Goal: Information Seeking & Learning: Check status

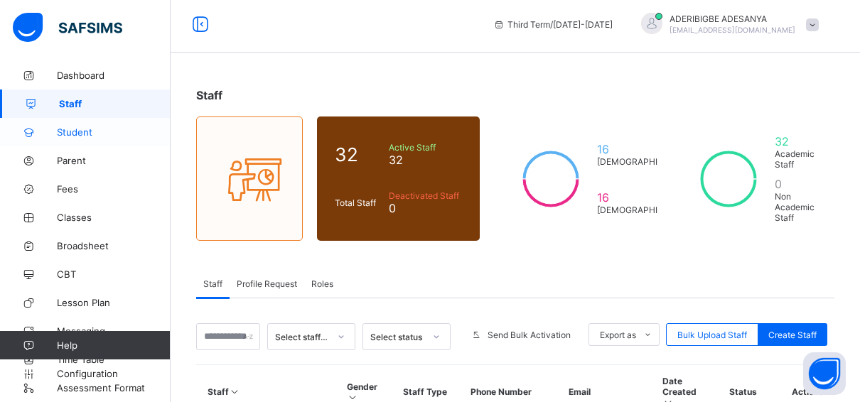
scroll to position [71, 0]
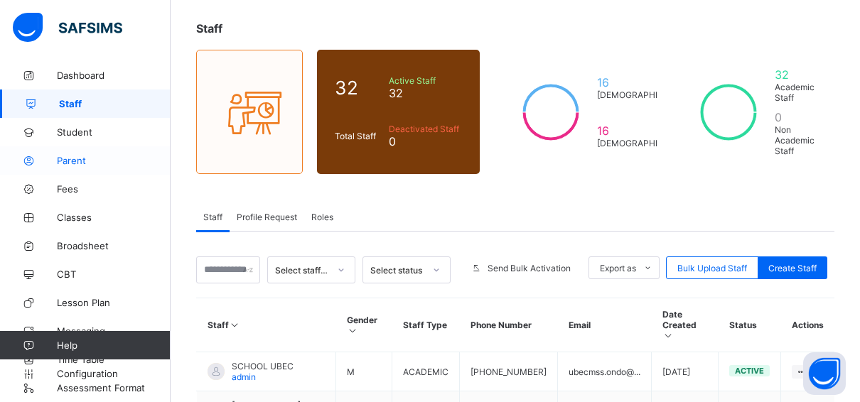
click at [72, 161] on span "Parent" at bounding box center [114, 160] width 114 height 11
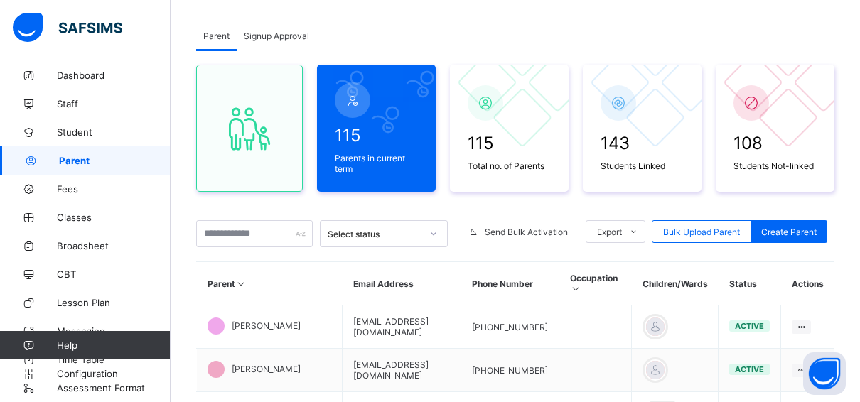
click at [278, 31] on span "Signup Approval" at bounding box center [276, 36] width 65 height 11
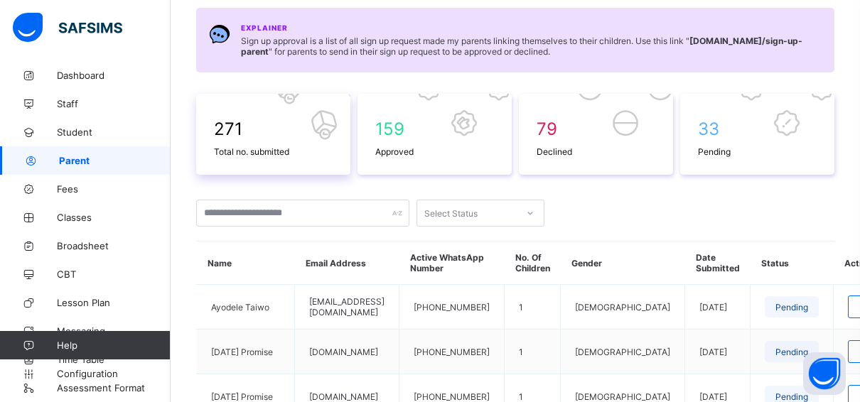
scroll to position [213, 0]
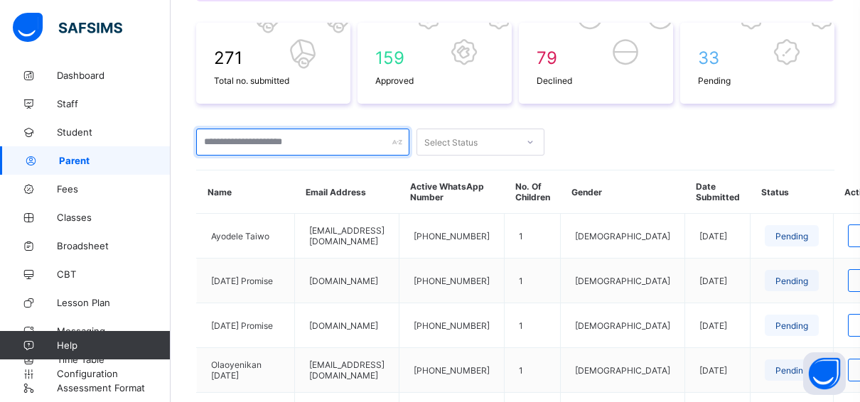
click at [271, 138] on input "text" at bounding box center [302, 142] width 213 height 27
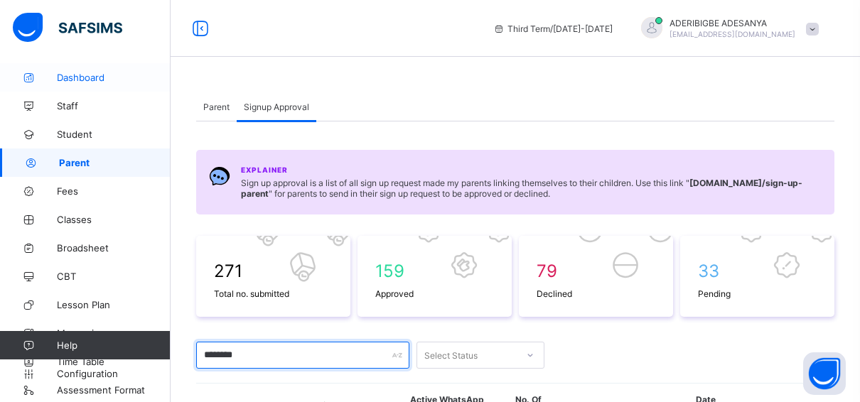
scroll to position [10, 0]
type input "********"
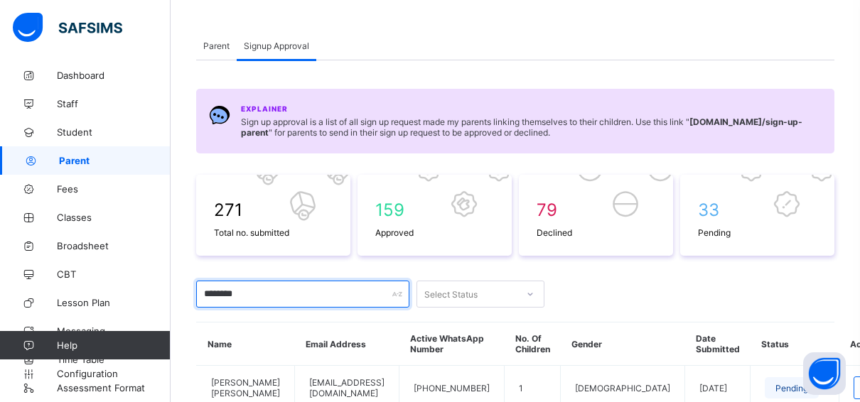
scroll to position [0, 0]
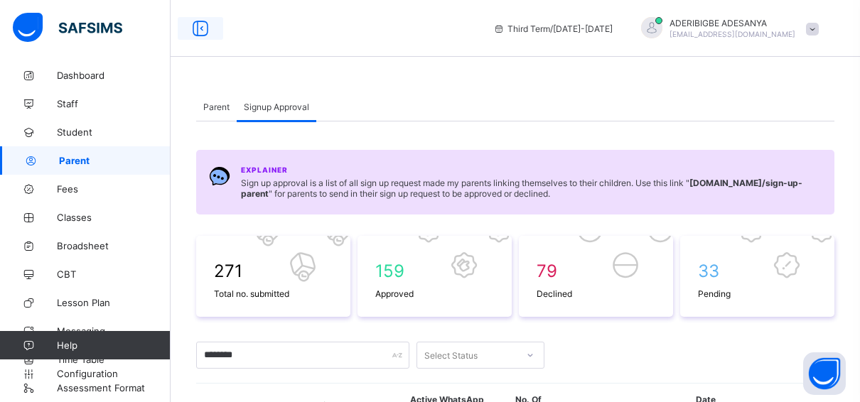
click at [193, 26] on icon at bounding box center [200, 28] width 24 height 21
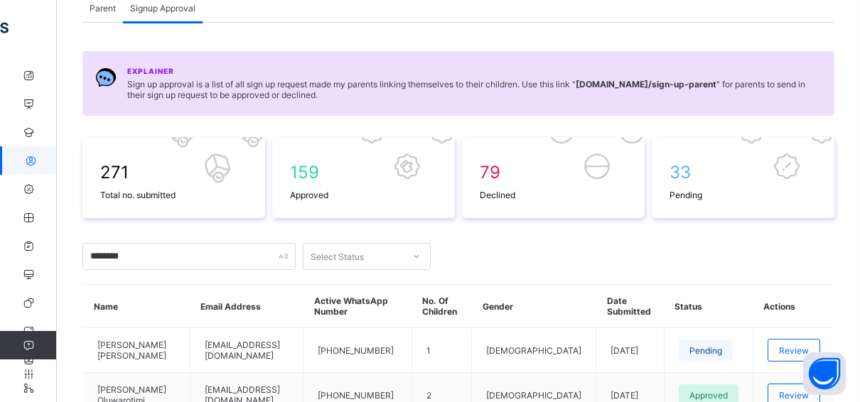
scroll to position [203, 0]
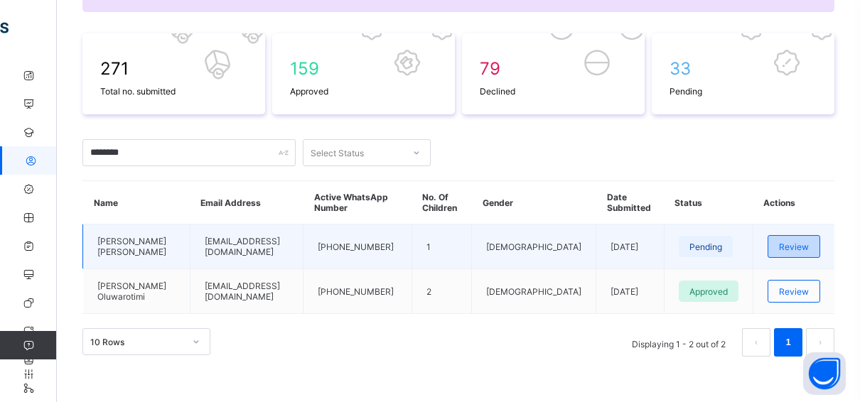
click at [809, 242] on span "Review" at bounding box center [794, 247] width 30 height 11
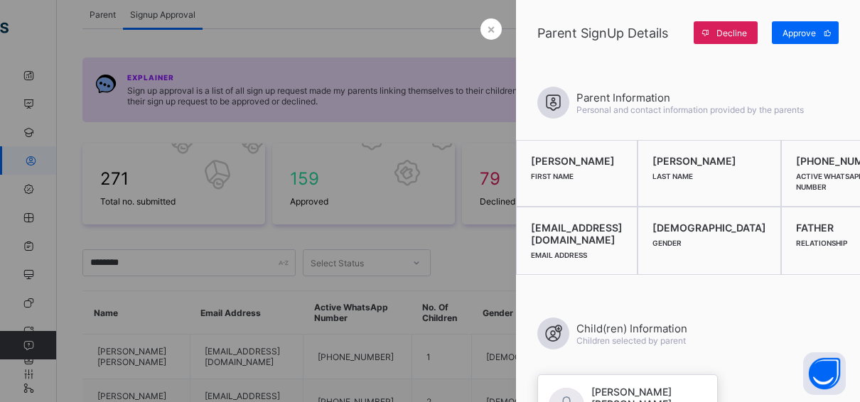
scroll to position [60, 0]
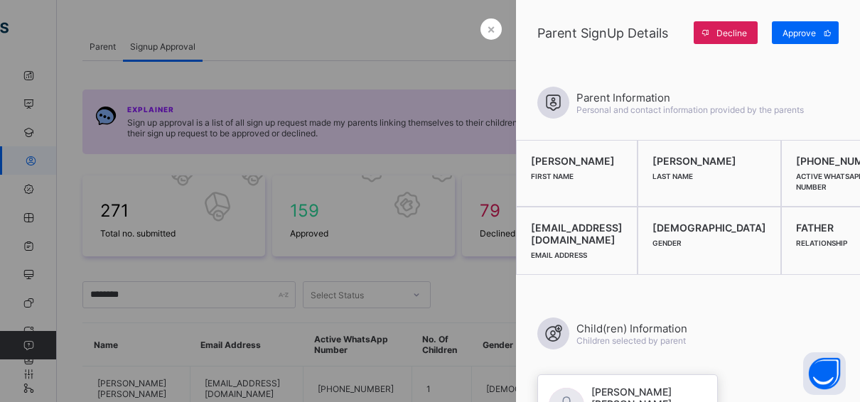
click at [453, 281] on div at bounding box center [430, 201] width 860 height 402
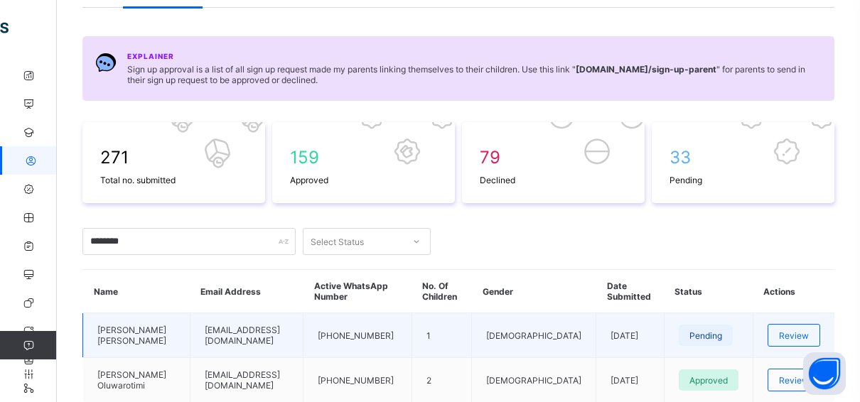
scroll to position [203, 0]
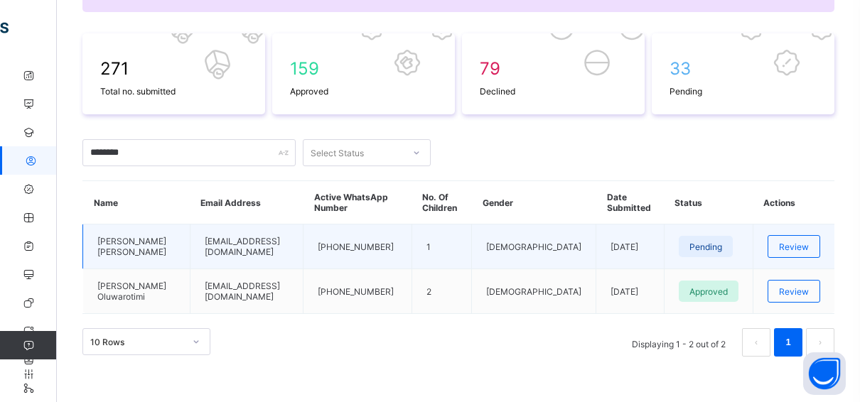
click at [713, 242] on span "Pending" at bounding box center [705, 247] width 33 height 11
click at [804, 247] on span "Review" at bounding box center [794, 247] width 30 height 11
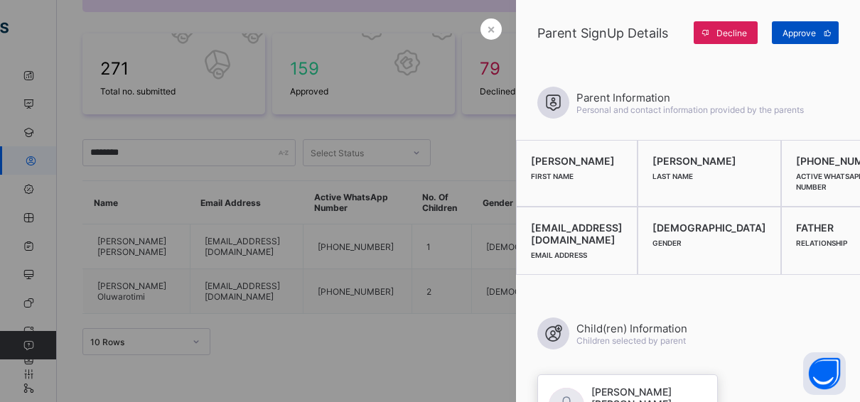
click at [808, 30] on span "Approve" at bounding box center [798, 33] width 33 height 11
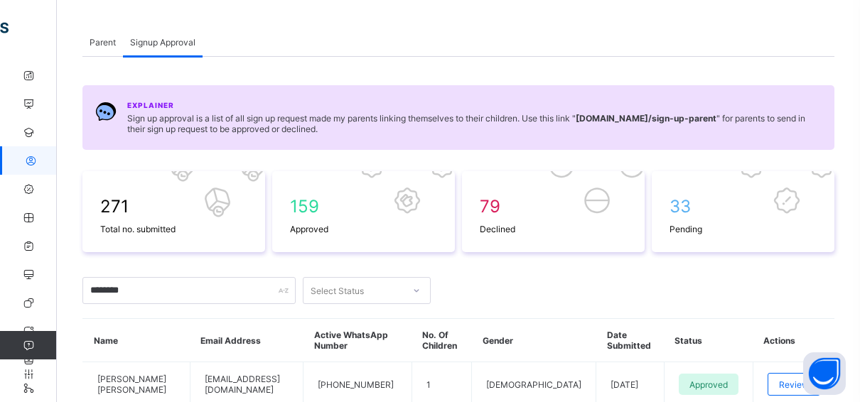
scroll to position [0, 0]
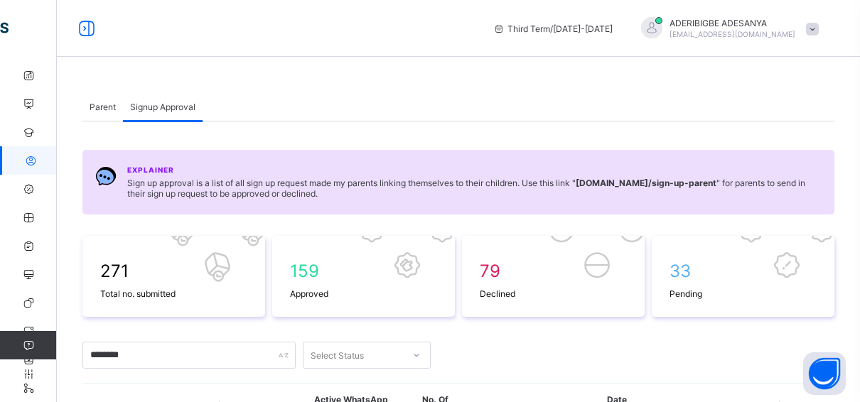
click at [100, 102] on span "Parent" at bounding box center [103, 107] width 26 height 11
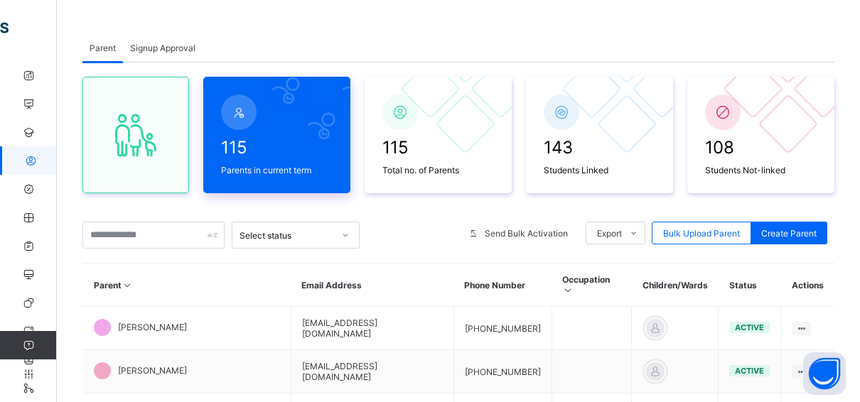
scroll to position [142, 0]
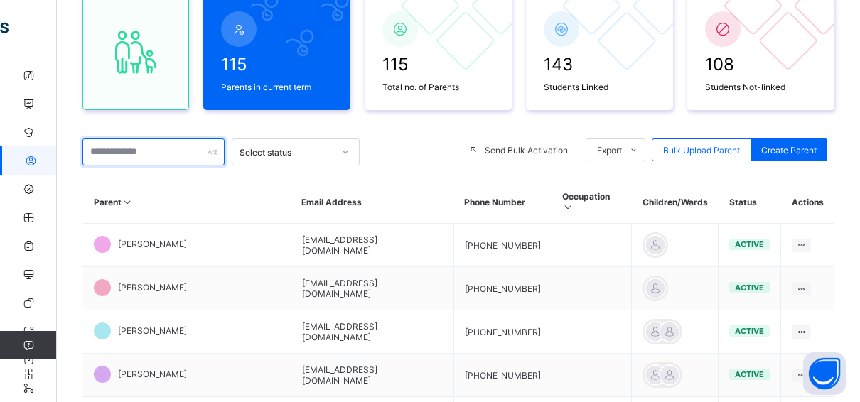
click at [139, 151] on input "text" at bounding box center [153, 152] width 142 height 27
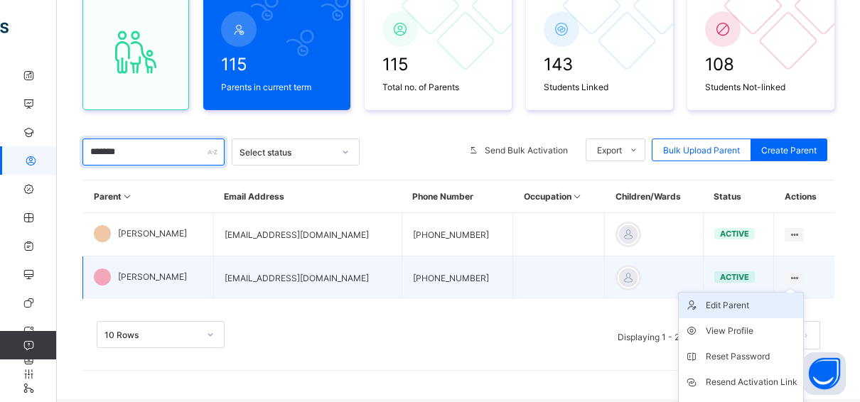
type input "*******"
click at [732, 307] on div "Edit Parent" at bounding box center [752, 305] width 92 height 14
select select "**"
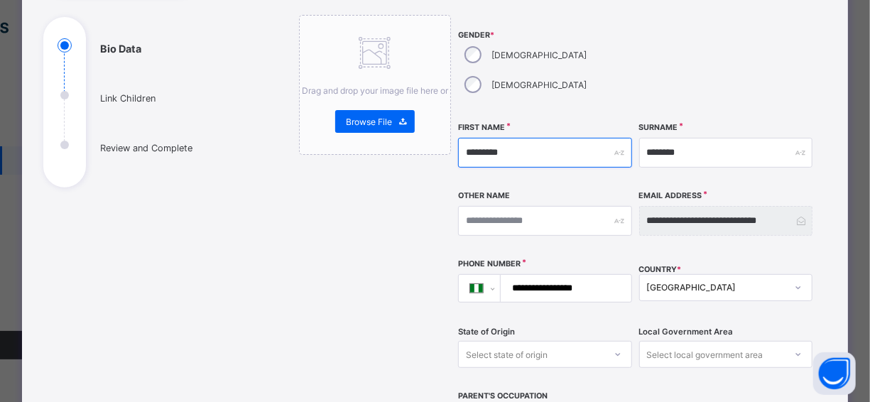
click at [549, 138] on input "********" at bounding box center [545, 153] width 174 height 30
type input "*"
type input "*****"
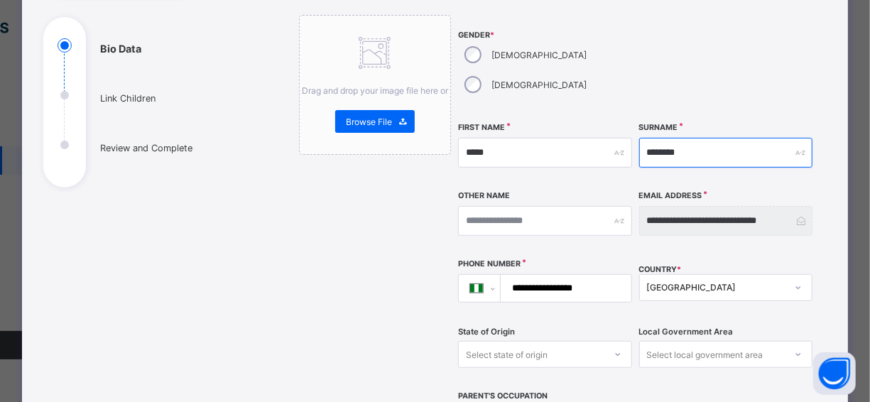
click at [676, 138] on input "*******" at bounding box center [727, 153] width 174 height 30
type input "*"
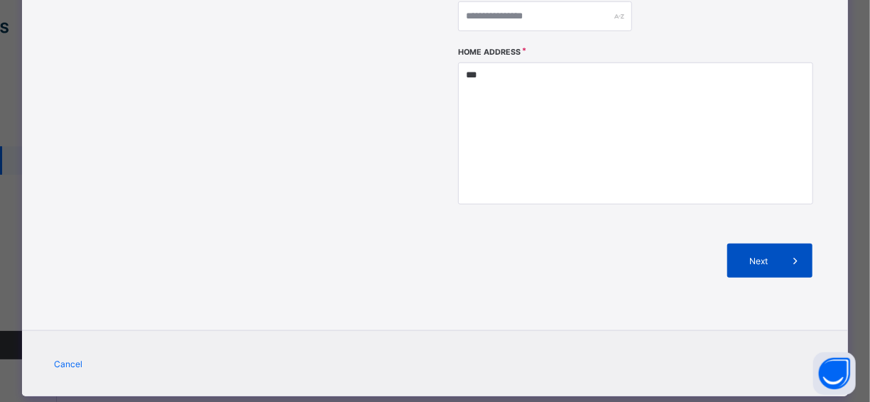
type input "********"
click at [761, 256] on span "Next" at bounding box center [758, 261] width 41 height 11
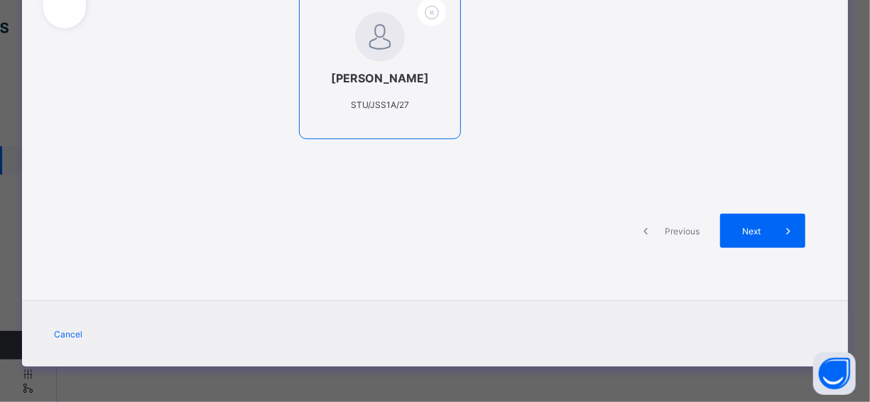
scroll to position [0, 0]
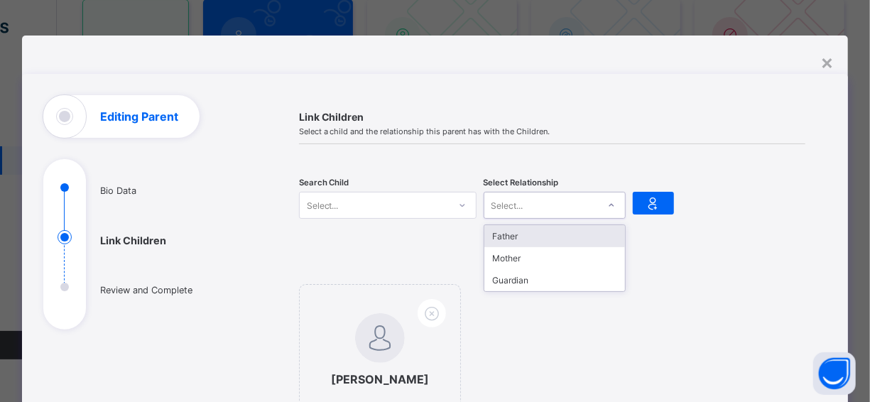
click at [608, 199] on icon at bounding box center [612, 205] width 9 height 14
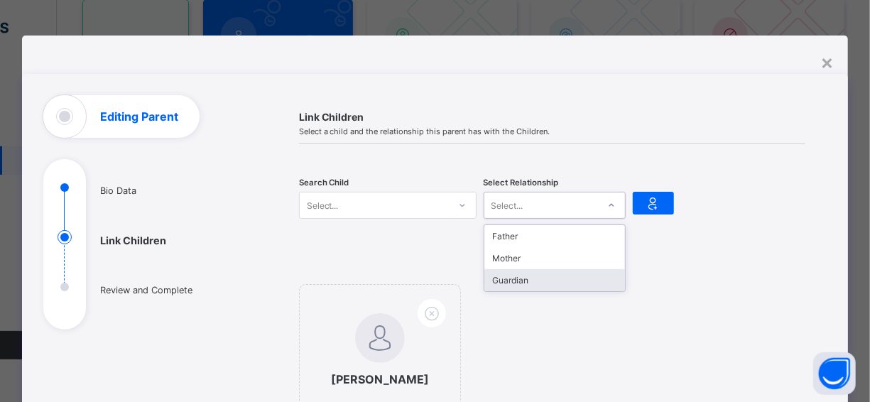
click at [520, 284] on div "Guardian" at bounding box center [555, 280] width 141 height 22
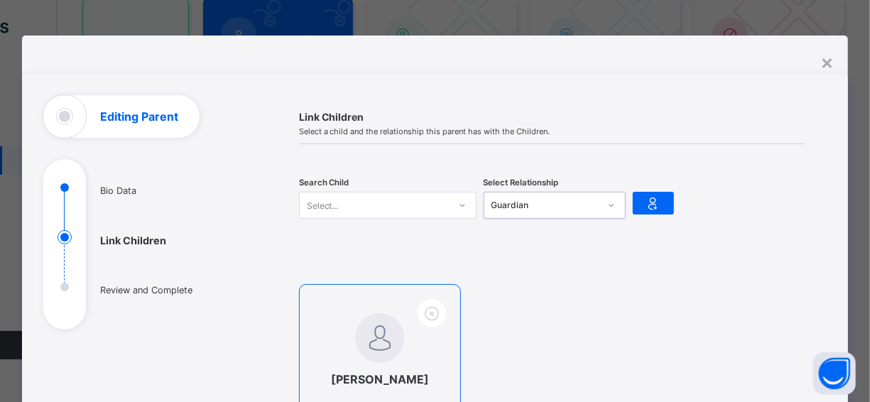
click at [384, 333] on img at bounding box center [380, 338] width 50 height 50
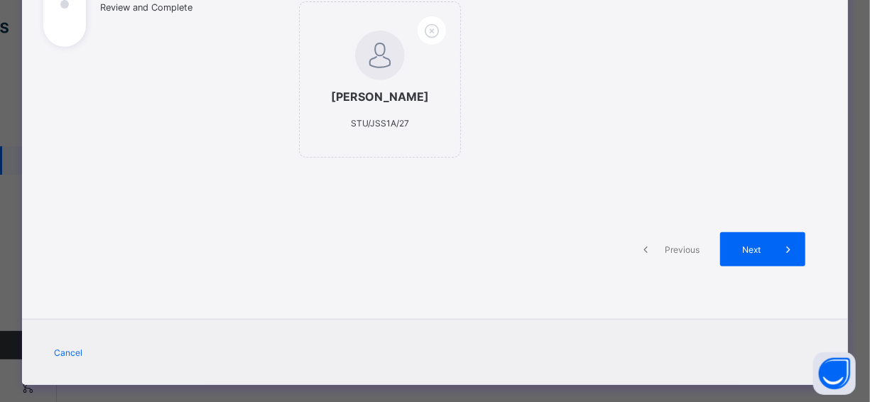
scroll to position [284, 0]
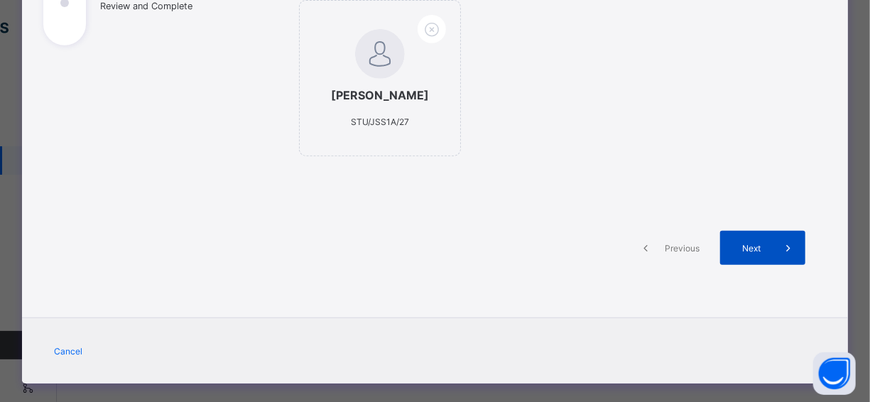
click at [761, 265] on div "Next" at bounding box center [763, 248] width 85 height 34
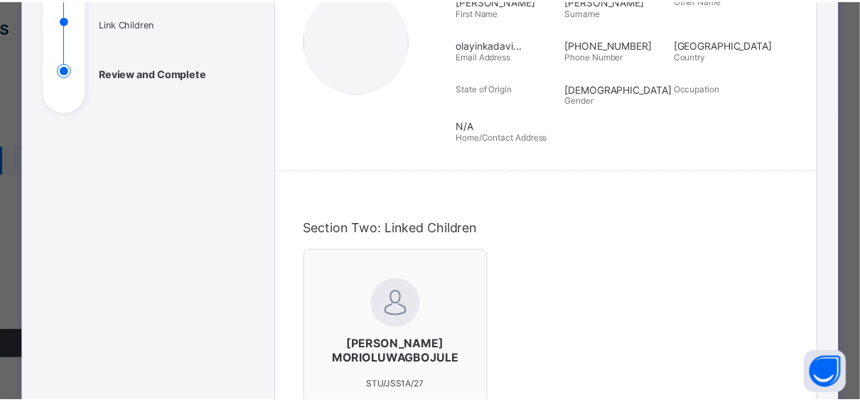
scroll to position [426, 0]
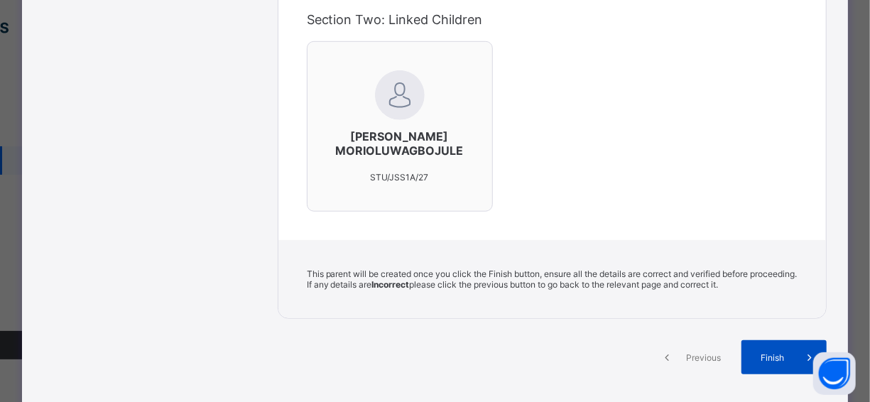
click at [793, 341] on span at bounding box center [810, 357] width 34 height 34
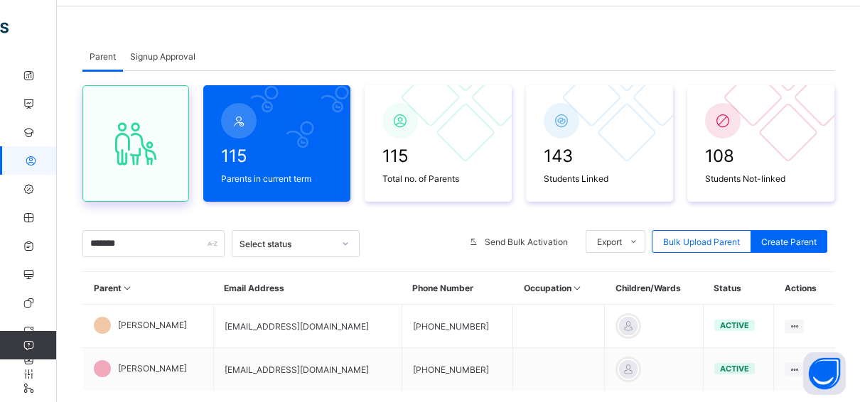
scroll to position [0, 0]
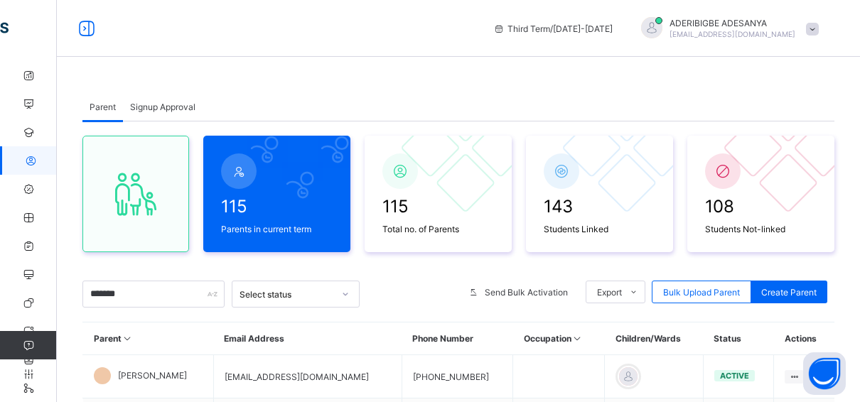
click at [160, 105] on span "Signup Approval" at bounding box center [162, 107] width 65 height 11
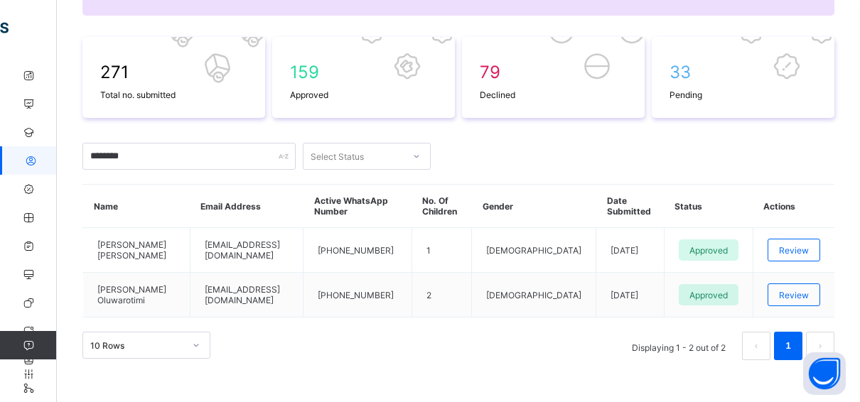
scroll to position [203, 0]
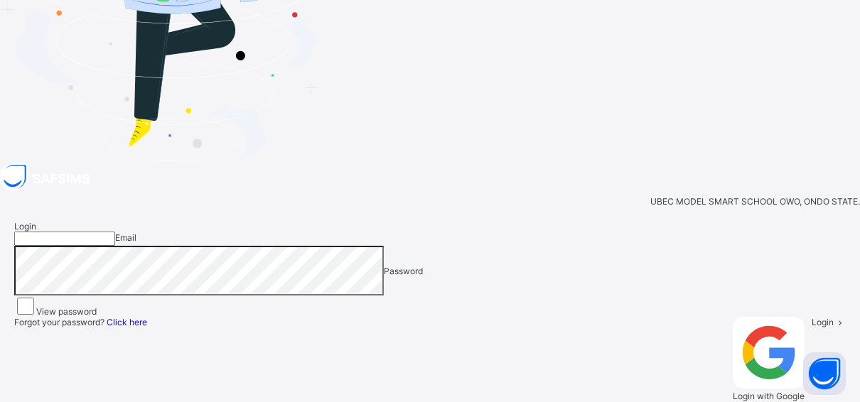
scroll to position [8, 0]
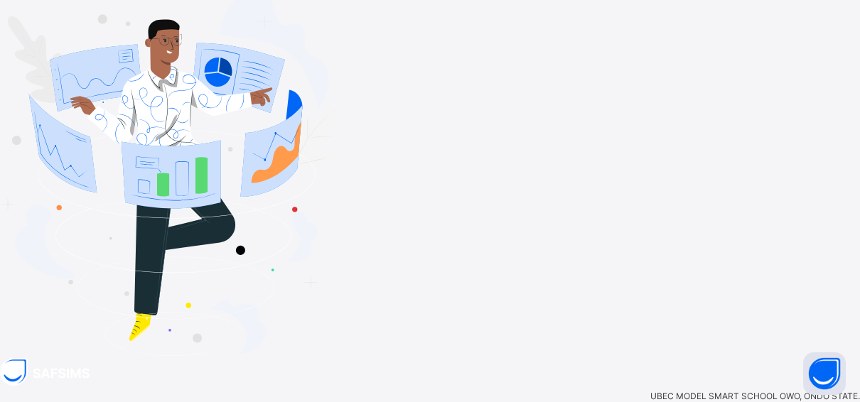
type input "**********"
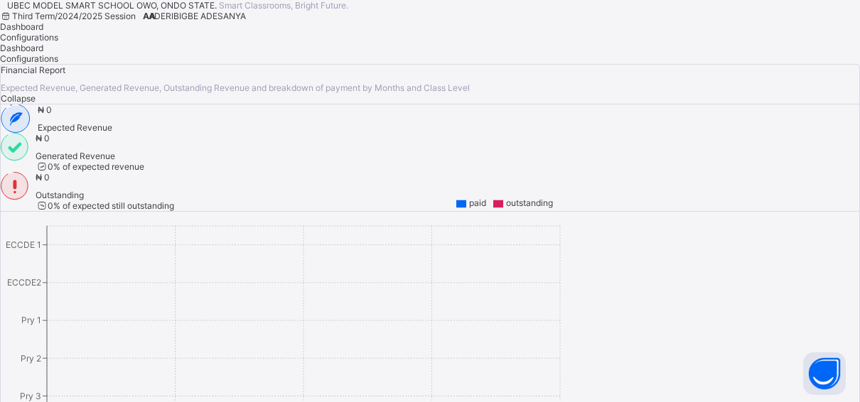
click at [246, 21] on span "ADERIBIGBE ADESANYA" at bounding box center [197, 16] width 97 height 11
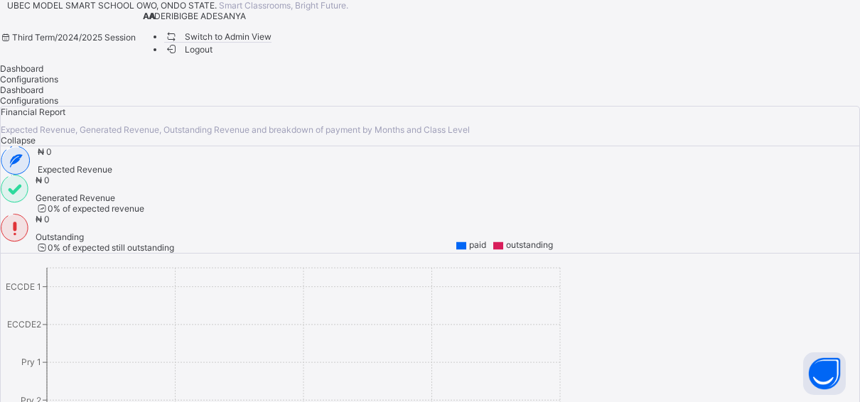
click at [272, 44] on span "Switch to Admin View" at bounding box center [218, 36] width 108 height 15
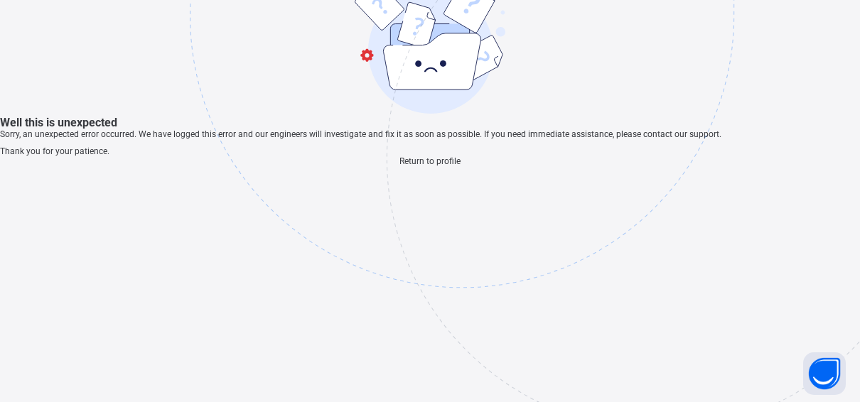
scroll to position [43, 0]
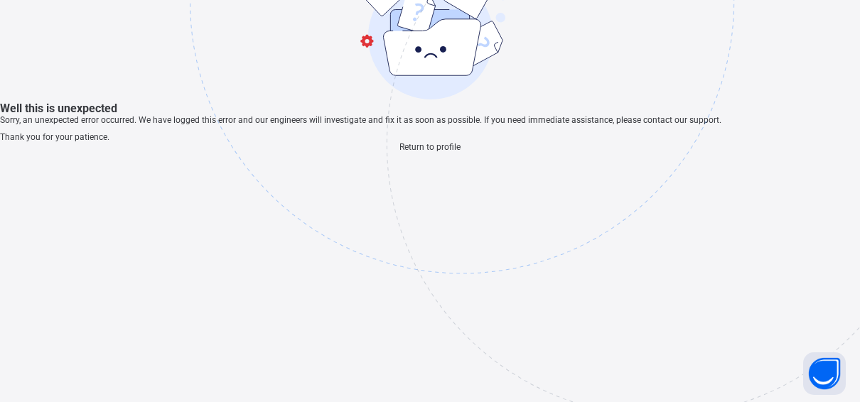
click at [410, 152] on span "Return to profile" at bounding box center [429, 147] width 61 height 10
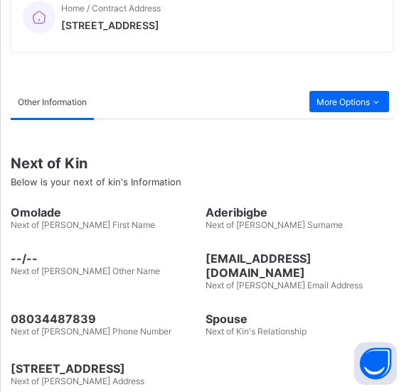
scroll to position [665, 0]
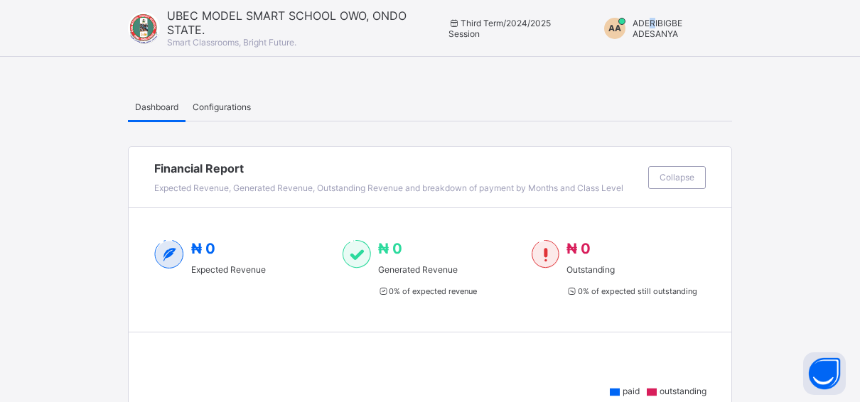
click at [662, 23] on span "ADERIBIGBE ADESANYA" at bounding box center [657, 28] width 50 height 21
drag, startPoint x: 662, startPoint y: 23, endPoint x: 653, endPoint y: 58, distance: 36.0
click at [653, 58] on span "Switch to Admin View" at bounding box center [672, 61] width 108 height 16
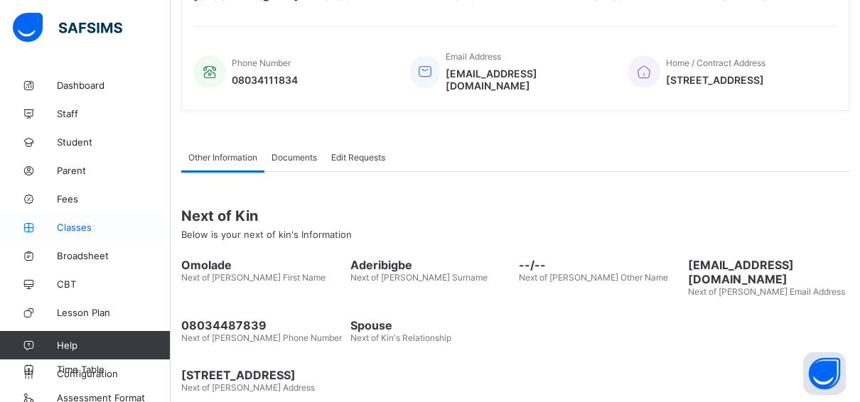
click at [85, 222] on span "Classes" at bounding box center [114, 227] width 114 height 11
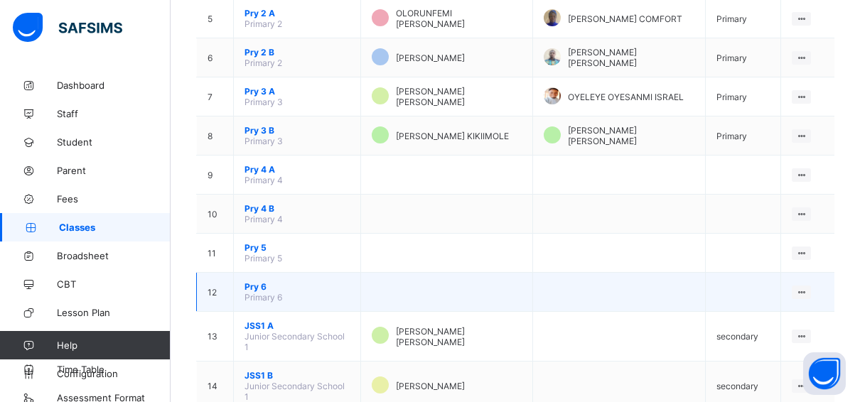
scroll to position [122, 0]
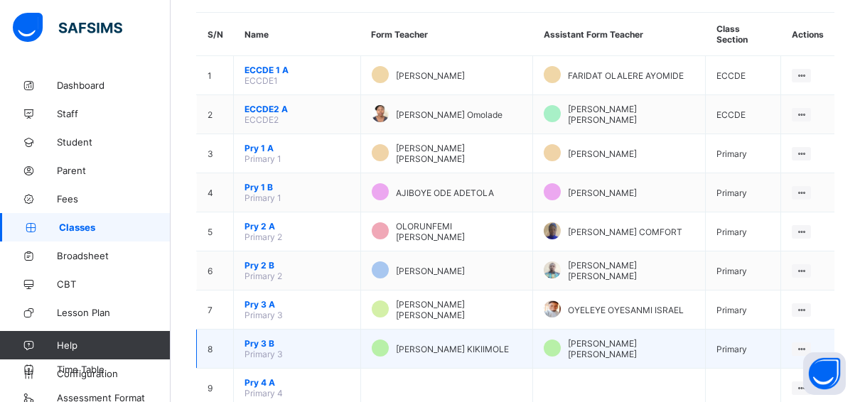
click at [259, 338] on span "Pry 3 B" at bounding box center [296, 343] width 105 height 11
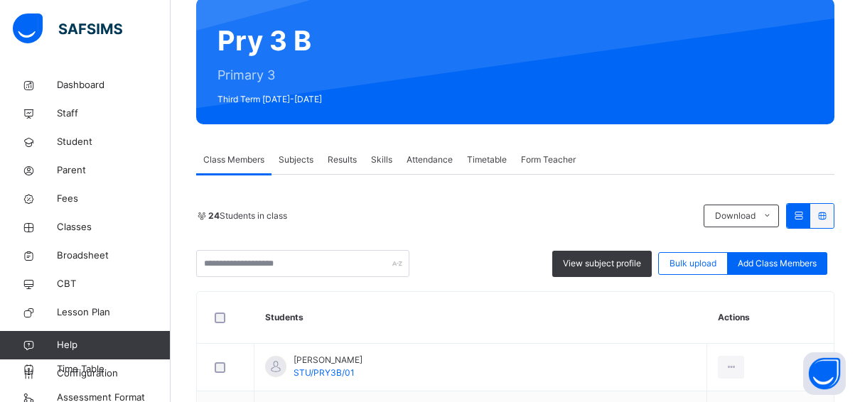
scroll to position [193, 0]
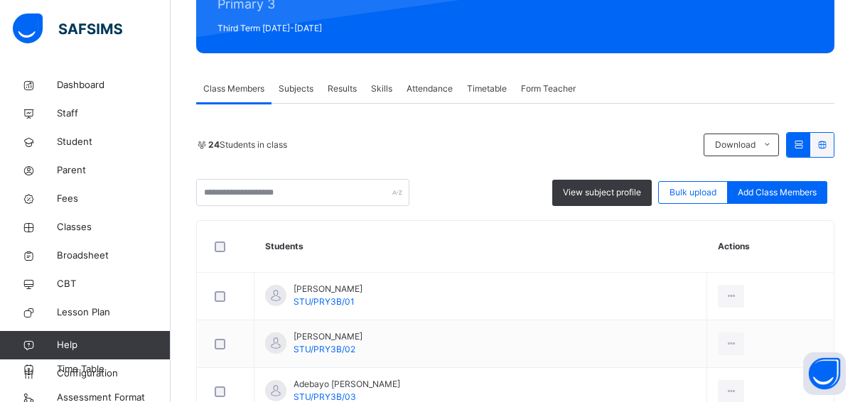
click at [345, 89] on span "Results" at bounding box center [342, 88] width 29 height 13
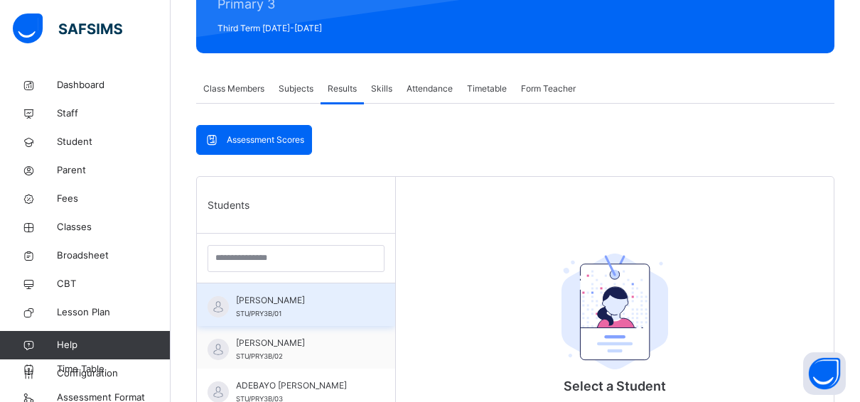
click at [269, 303] on span "ABIODUN MICHAEL OLUWAFERANMI" at bounding box center [299, 300] width 127 height 13
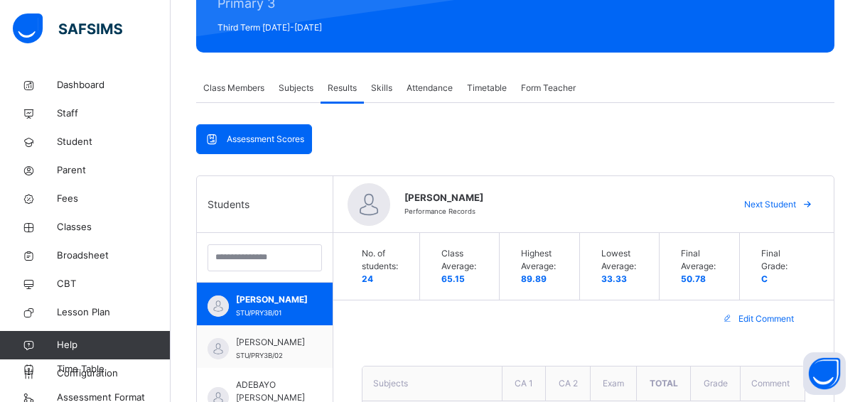
scroll to position [264, 0]
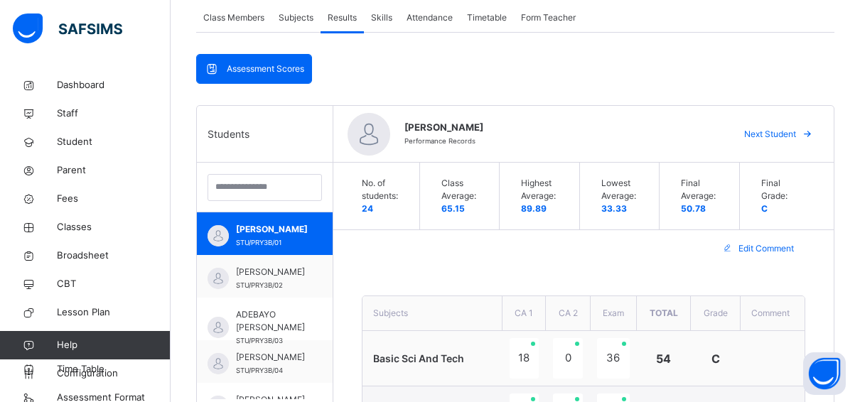
click at [776, 132] on span "Next Student" at bounding box center [770, 134] width 52 height 13
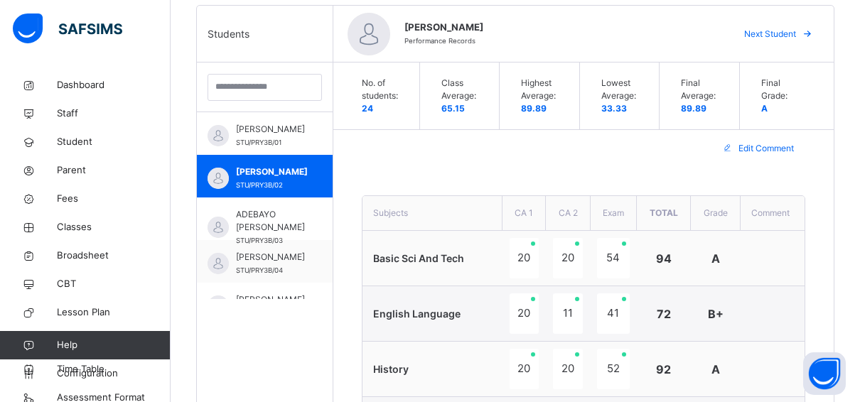
scroll to position [335, 0]
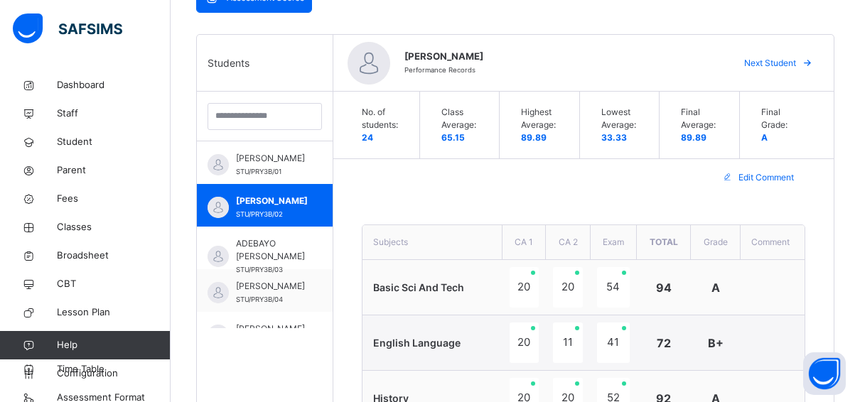
click at [784, 59] on span "Next Student" at bounding box center [770, 63] width 52 height 13
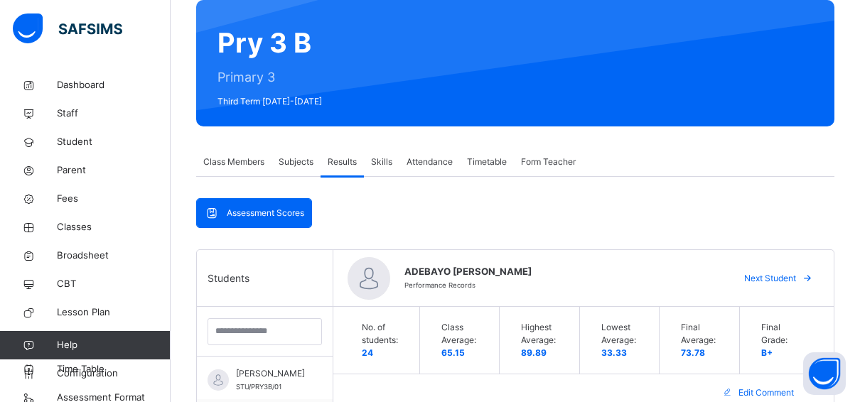
scroll to position [142, 0]
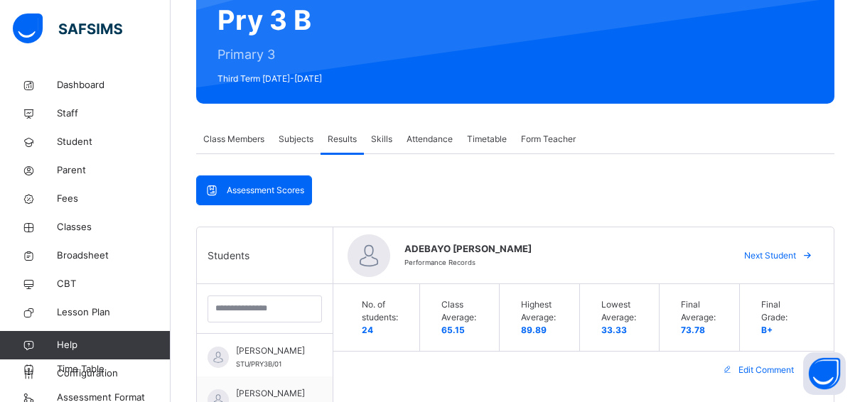
click at [261, 186] on span "Assessment Scores" at bounding box center [265, 190] width 77 height 13
click at [383, 141] on span "Skills" at bounding box center [381, 139] width 21 height 13
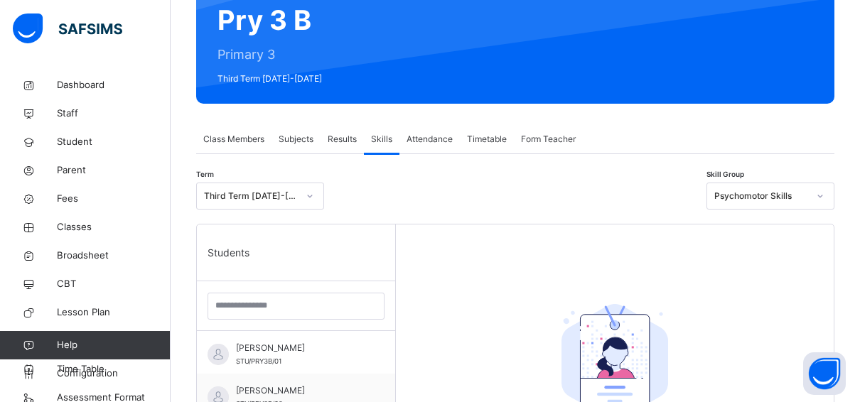
click at [298, 139] on span "Subjects" at bounding box center [296, 139] width 35 height 13
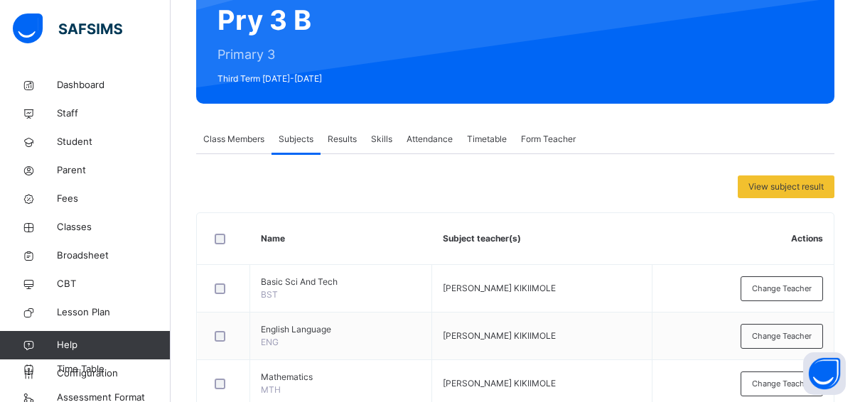
click at [237, 141] on span "Class Members" at bounding box center [233, 139] width 61 height 13
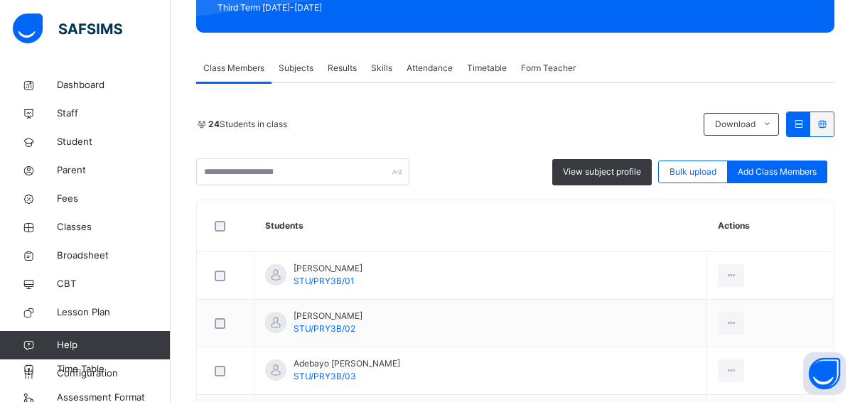
scroll to position [0, 0]
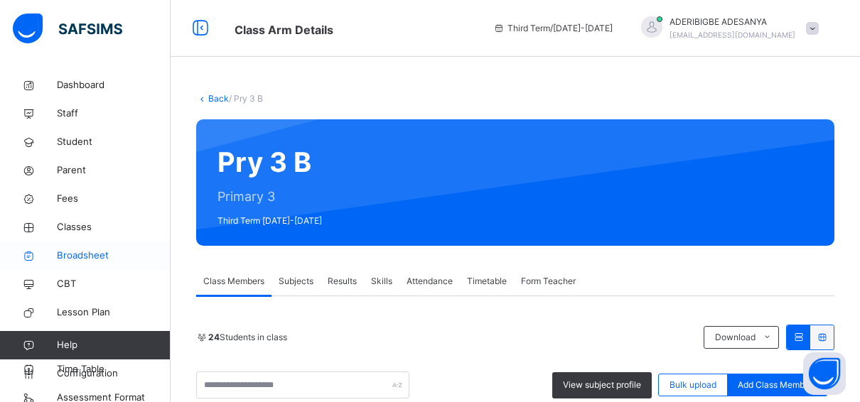
click at [83, 252] on span "Broadsheet" at bounding box center [114, 256] width 114 height 14
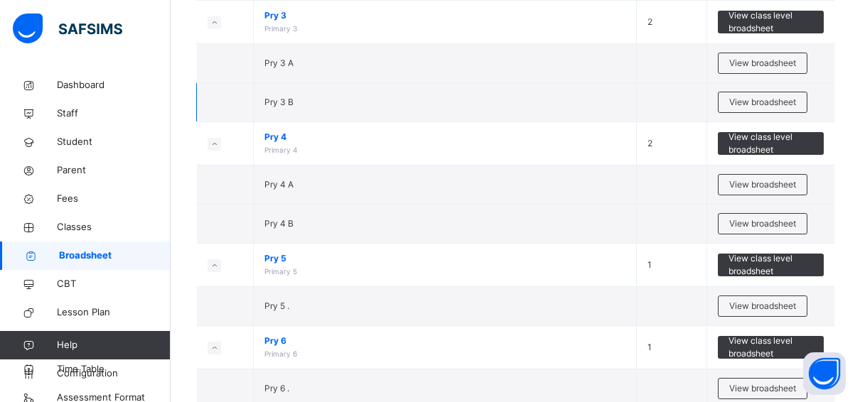
scroll to position [568, 0]
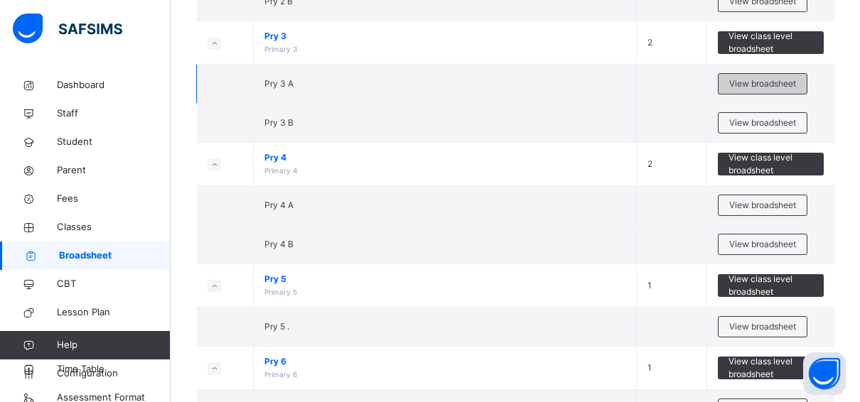
click at [762, 81] on span "View broadsheet" at bounding box center [762, 83] width 67 height 13
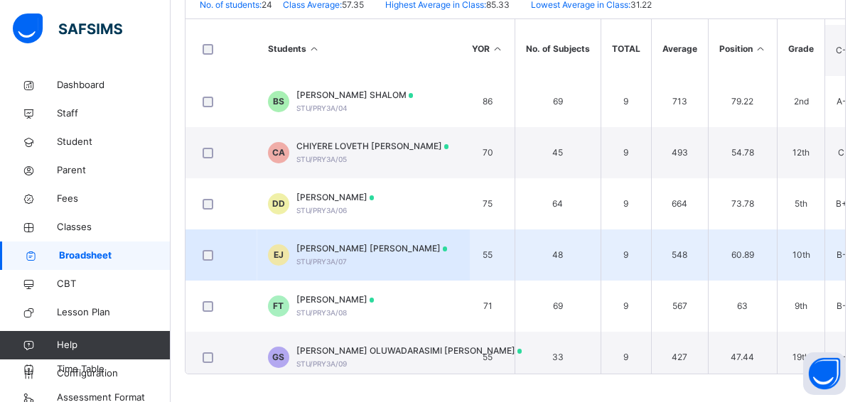
scroll to position [0, 431]
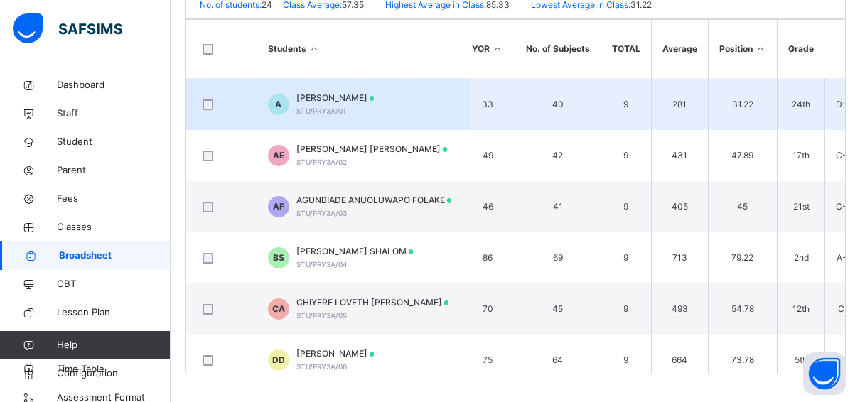
click at [209, 97] on div at bounding box center [221, 105] width 50 height 30
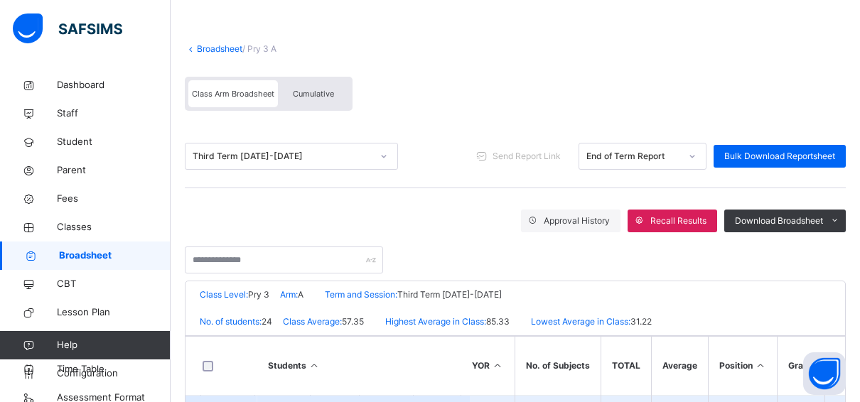
scroll to position [142, 0]
